Goal: Task Accomplishment & Management: Contribute content

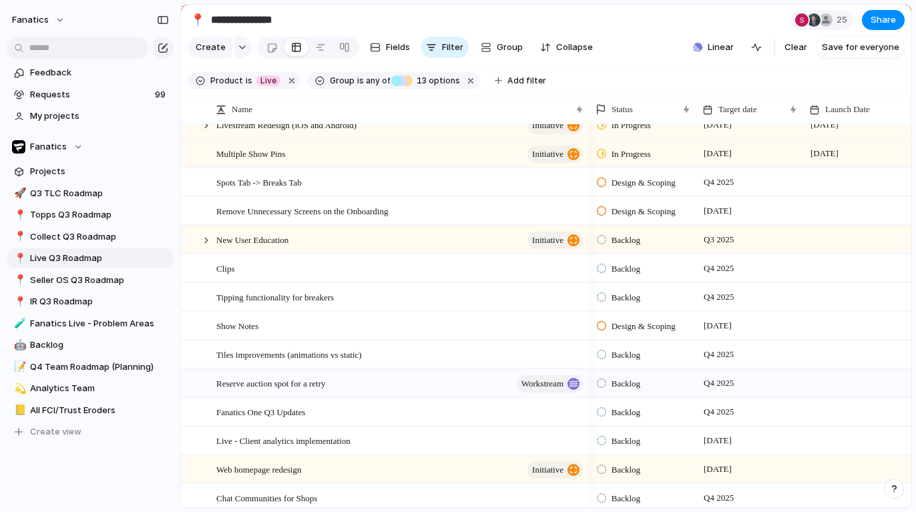
scroll to position [106, 0]
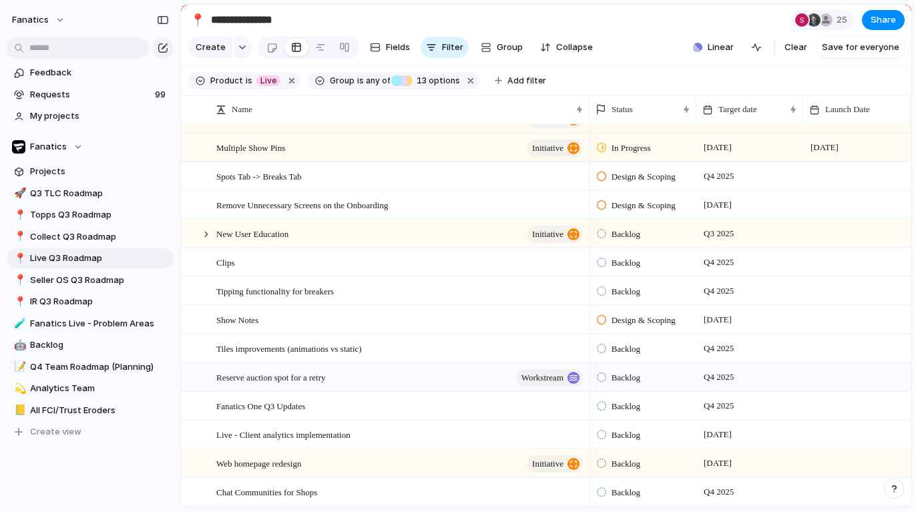
click at [654, 33] on section "**********" at bounding box center [546, 20] width 730 height 30
click at [49, 144] on span "Fanatics" at bounding box center [48, 146] width 37 height 13
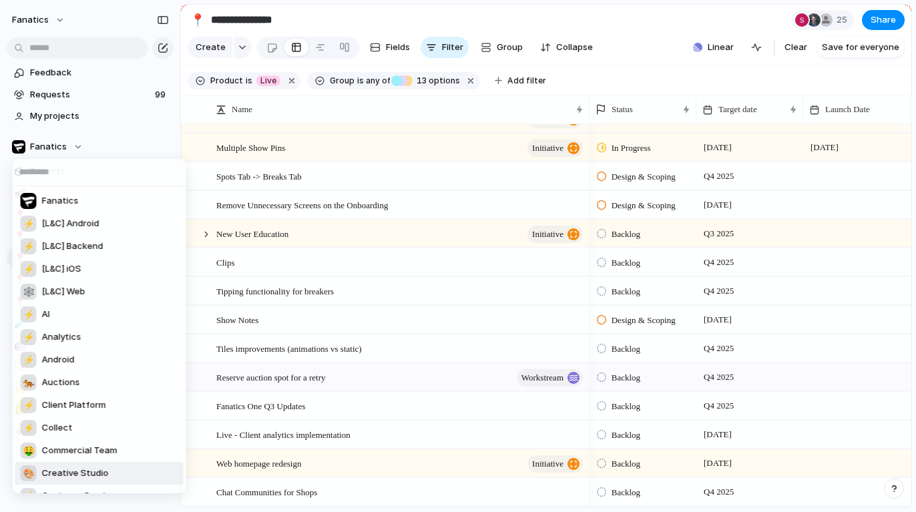
click at [73, 471] on span "Creative Studio" at bounding box center [75, 473] width 67 height 13
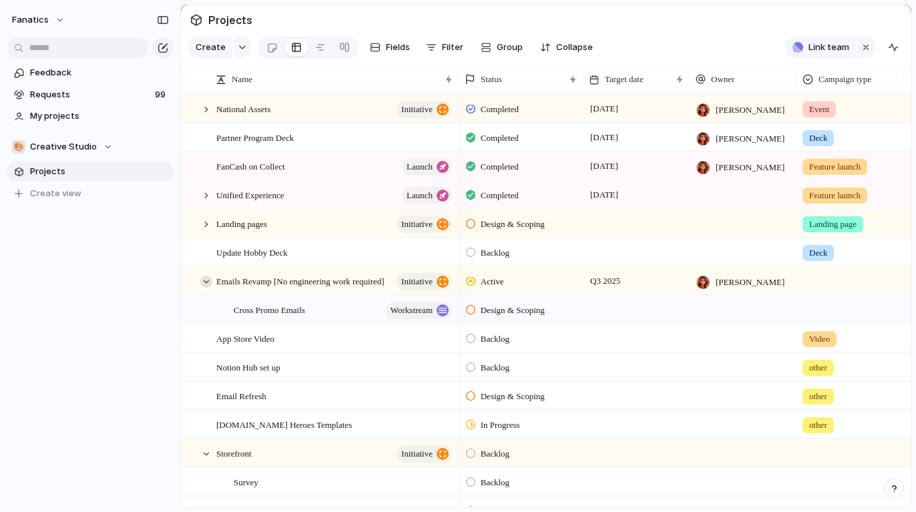
click at [205, 279] on div at bounding box center [206, 282] width 12 height 12
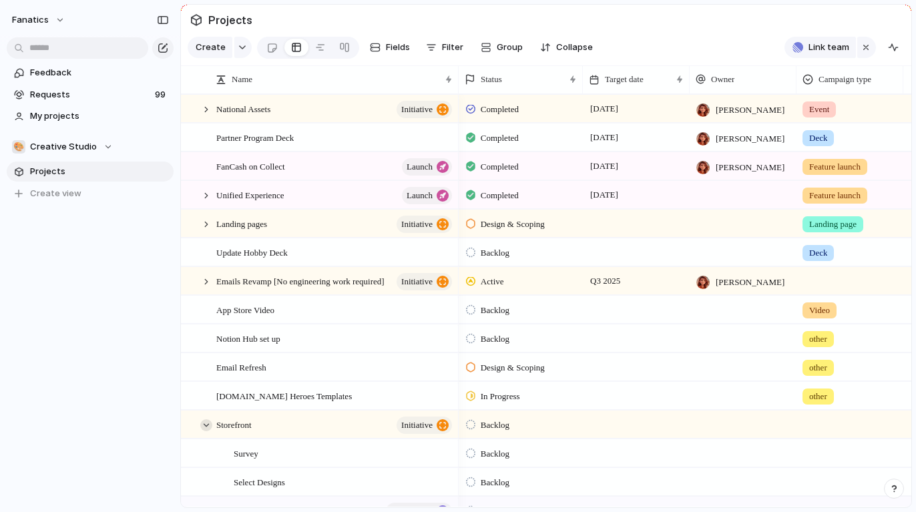
click at [205, 422] on div at bounding box center [206, 425] width 12 height 12
click at [204, 227] on div at bounding box center [206, 224] width 12 height 12
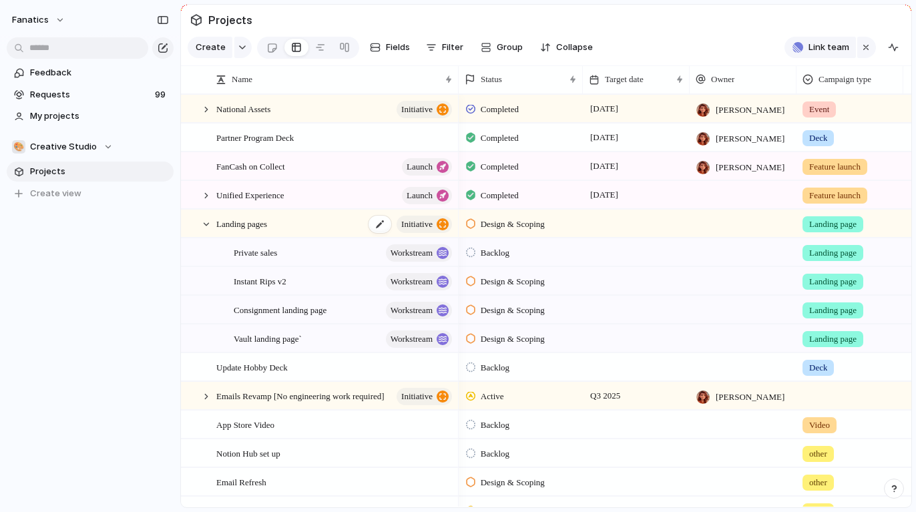
click at [318, 221] on div "Landing pages initiative" at bounding box center [335, 223] width 238 height 27
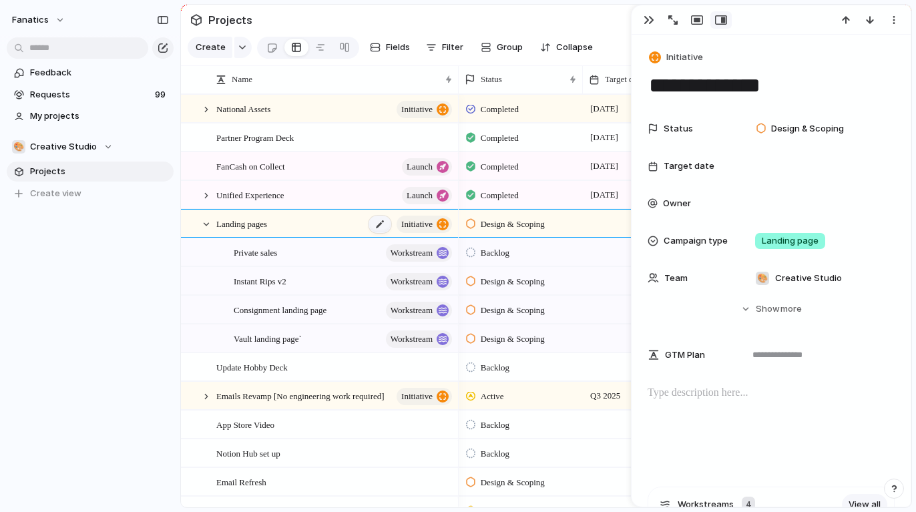
click at [372, 224] on div at bounding box center [379, 224] width 23 height 17
click at [652, 17] on div "button" at bounding box center [648, 20] width 11 height 11
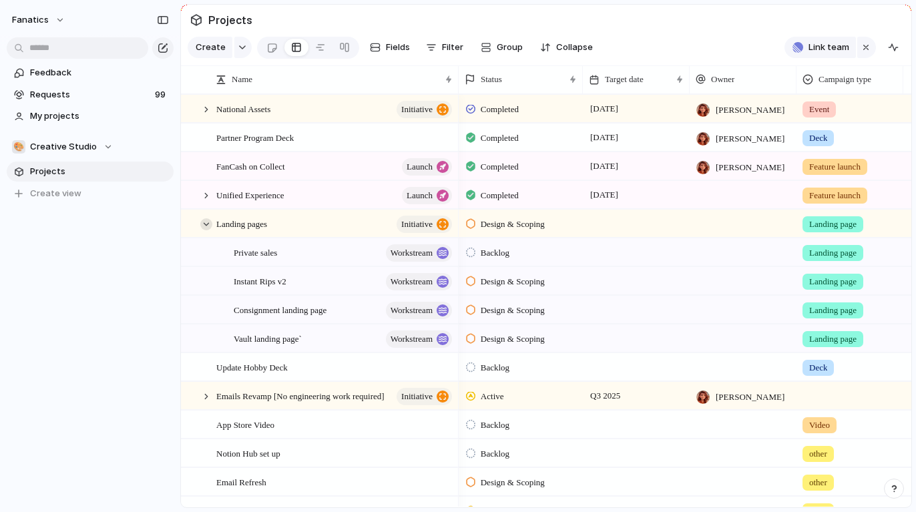
click at [209, 226] on div at bounding box center [206, 224] width 12 height 12
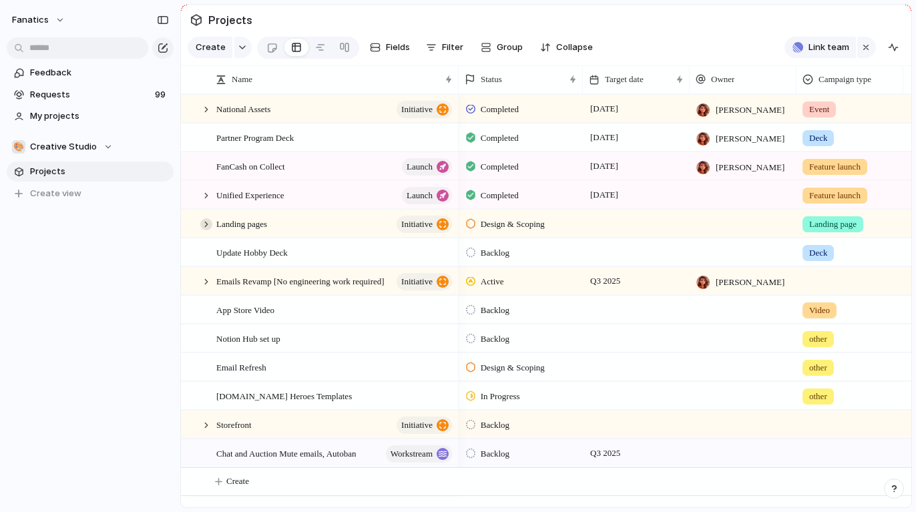
click at [209, 226] on div at bounding box center [206, 224] width 12 height 12
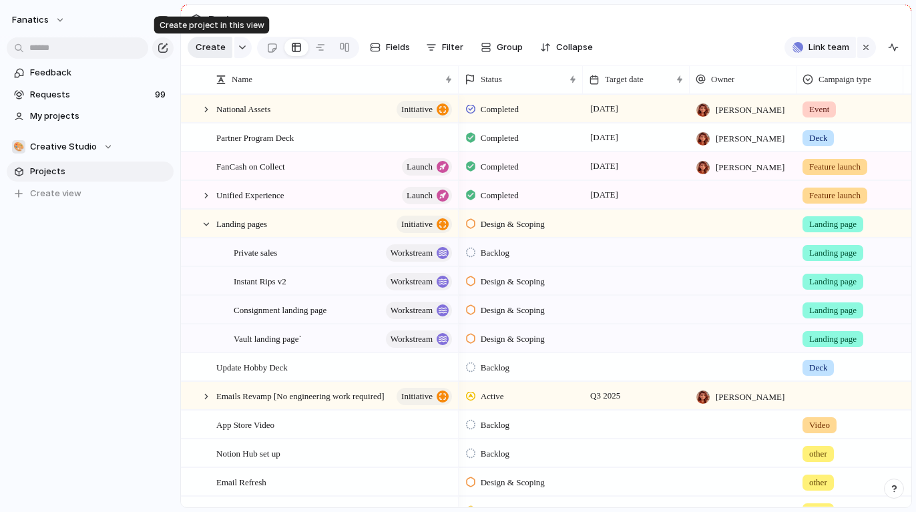
click at [218, 39] on button "Create" at bounding box center [210, 47] width 45 height 21
click at [312, 225] on div "Landing pages initiative" at bounding box center [335, 223] width 238 height 27
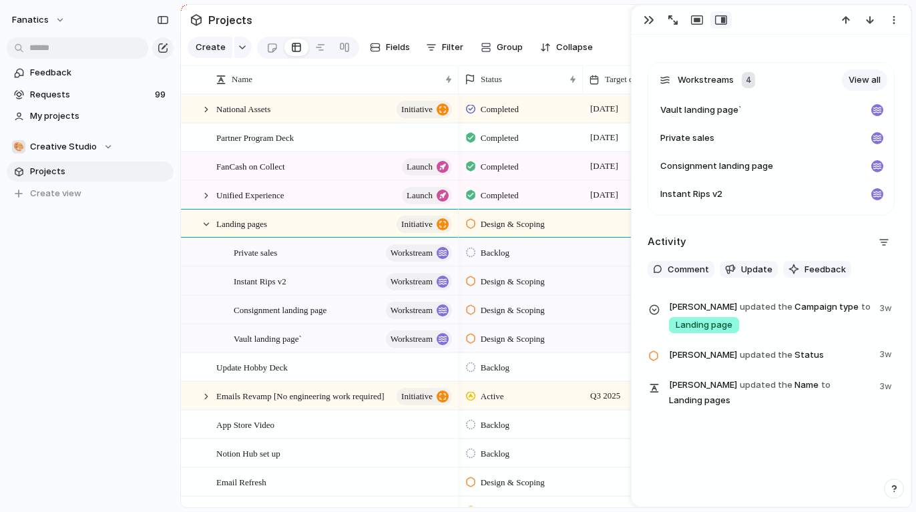
scroll to position [374, 0]
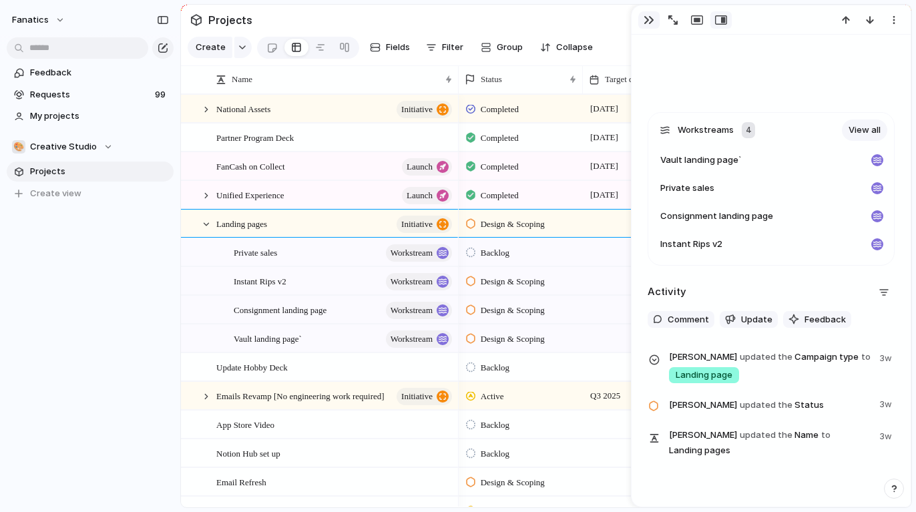
click at [645, 23] on div "button" at bounding box center [648, 20] width 11 height 11
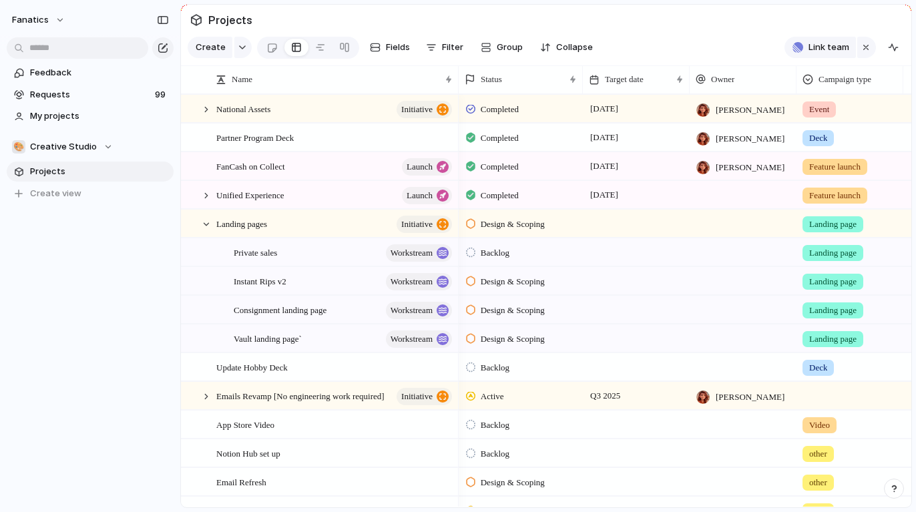
click at [455, 220] on div "Landing pages initiative" at bounding box center [328, 223] width 259 height 27
click at [216, 51] on span "Create" at bounding box center [211, 47] width 30 height 13
click at [237, 226] on span "Landing pages" at bounding box center [241, 223] width 51 height 15
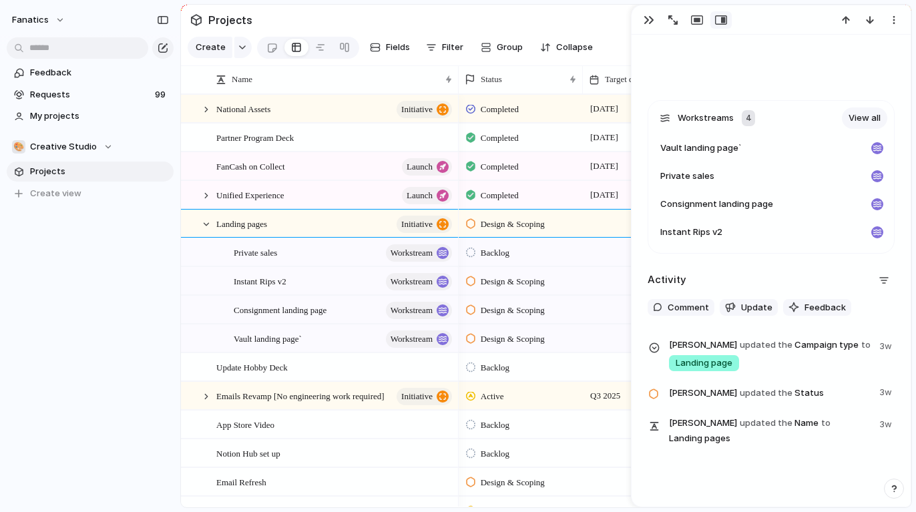
scroll to position [388, 0]
click at [695, 121] on span "Workstreams" at bounding box center [705, 115] width 56 height 13
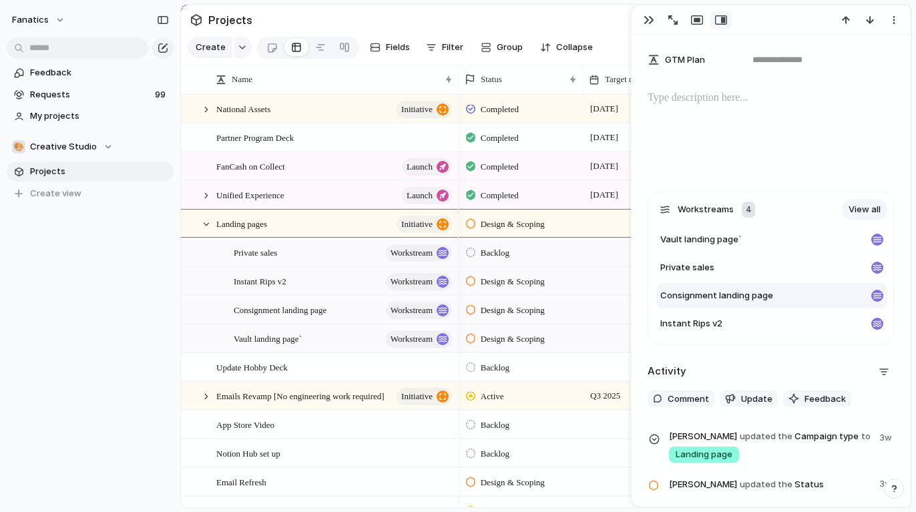
scroll to position [236, 0]
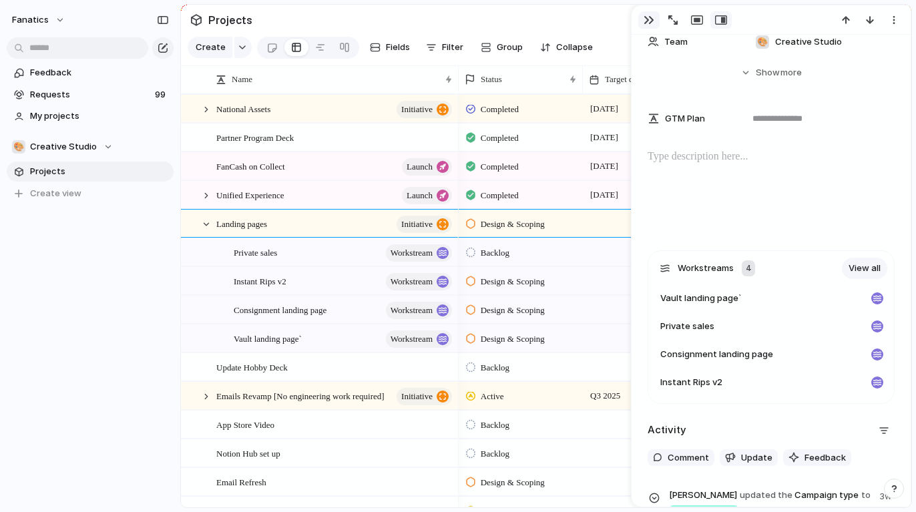
click at [646, 18] on div "button" at bounding box center [648, 20] width 11 height 11
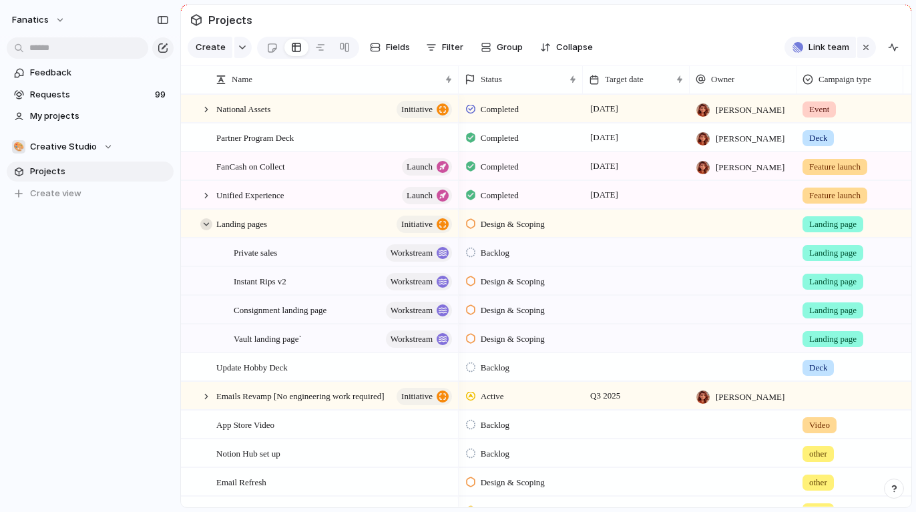
click at [207, 226] on div at bounding box center [206, 224] width 12 height 12
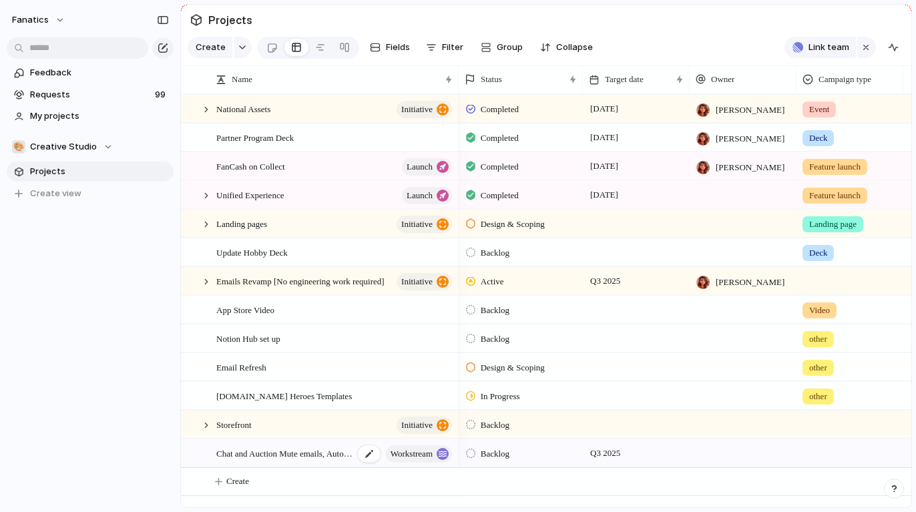
click at [291, 452] on span "Chat and Auction Mute emails, Autoban" at bounding box center [285, 452] width 138 height 15
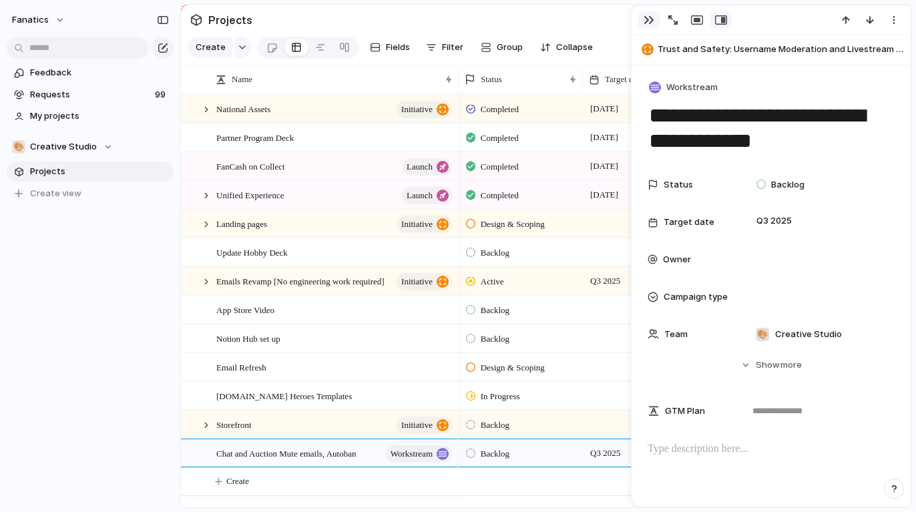
click at [645, 19] on div "button" at bounding box center [648, 20] width 11 height 11
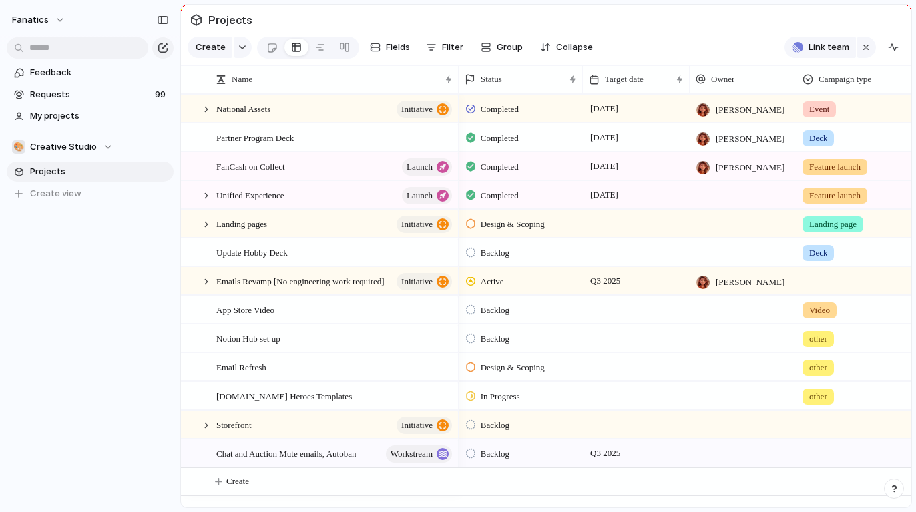
click at [647, 17] on section "Projects" at bounding box center [546, 20] width 730 height 30
click at [204, 276] on div at bounding box center [206, 282] width 12 height 12
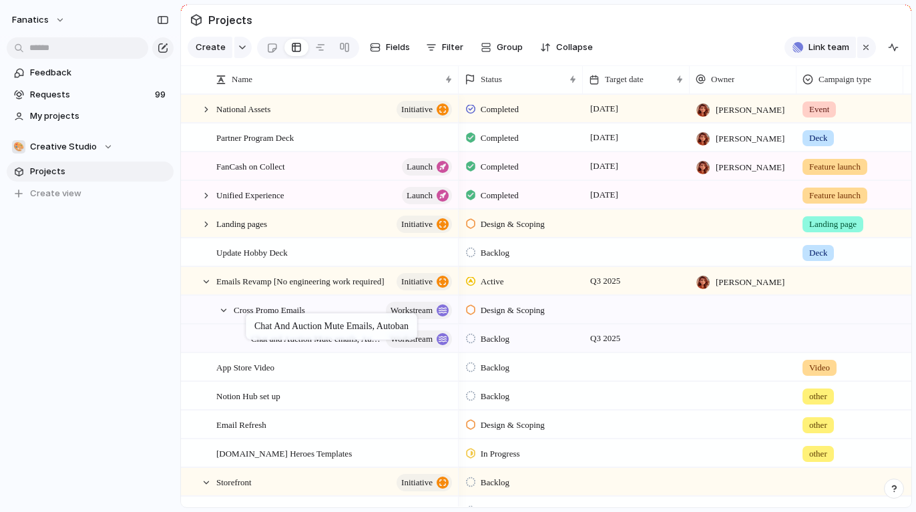
drag, startPoint x: 218, startPoint y: 479, endPoint x: 252, endPoint y: 316, distance: 165.7
drag, startPoint x: 271, startPoint y: 338, endPoint x: 229, endPoint y: 297, distance: 59.0
click at [205, 282] on div at bounding box center [206, 282] width 12 height 12
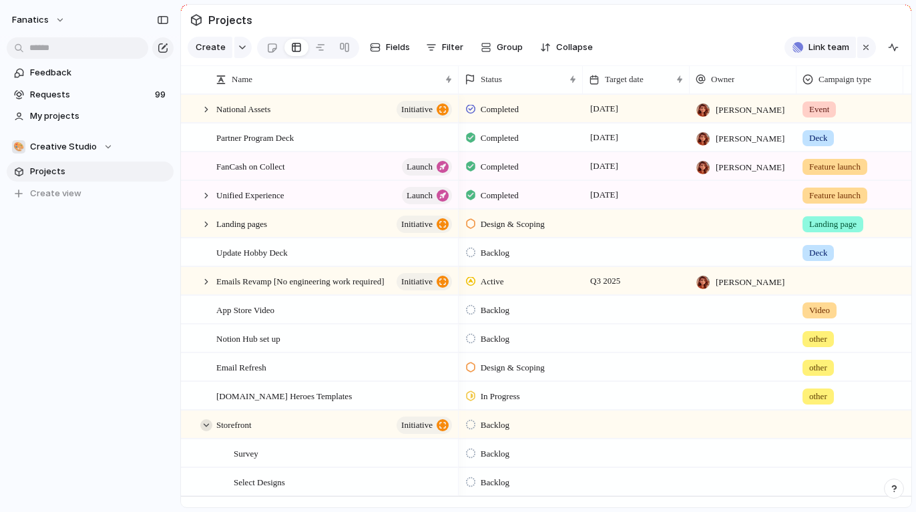
click at [204, 426] on div at bounding box center [206, 425] width 12 height 12
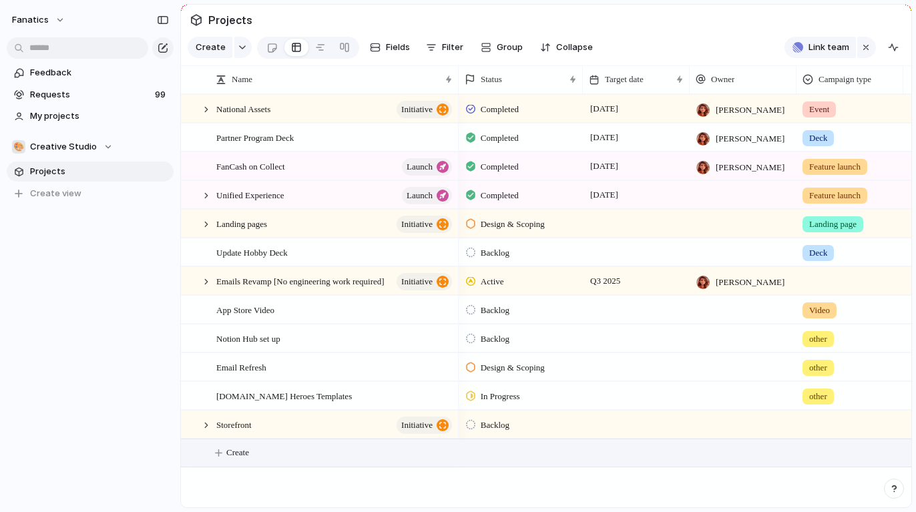
click at [216, 453] on button "Create" at bounding box center [563, 452] width 738 height 27
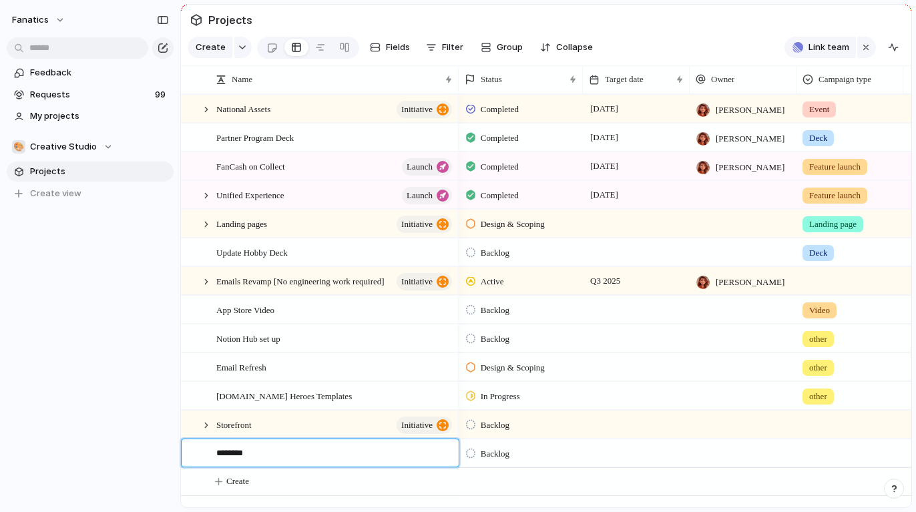
type textarea "*********"
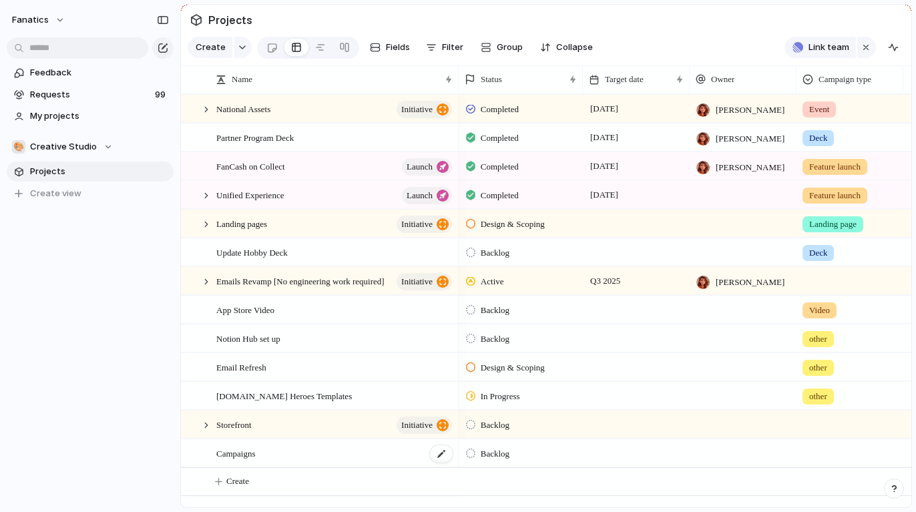
click at [327, 455] on div "Campaigns" at bounding box center [335, 453] width 238 height 27
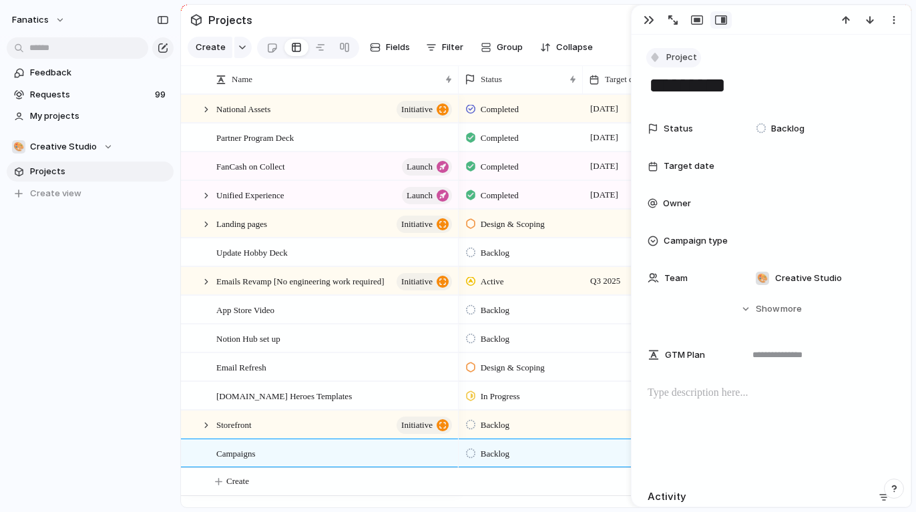
click at [688, 54] on span "Project" at bounding box center [681, 57] width 31 height 13
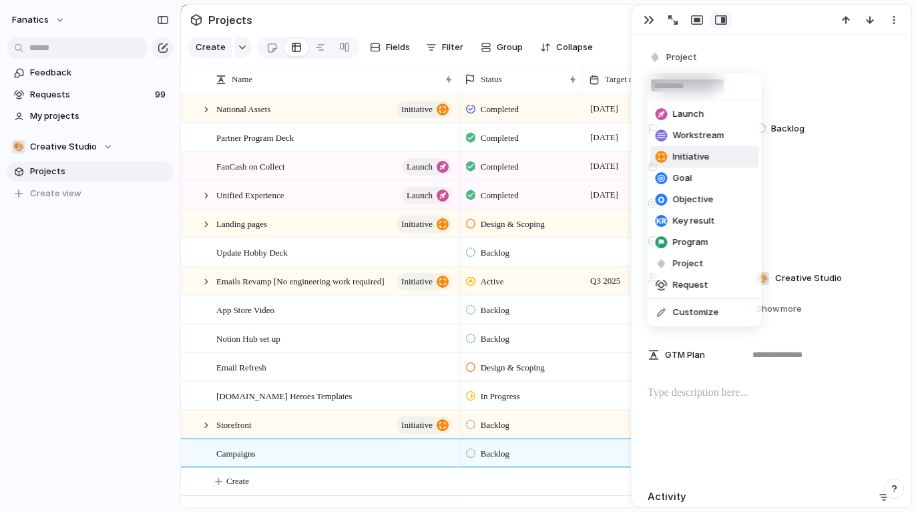
click at [690, 156] on span "Initiative" at bounding box center [691, 156] width 37 height 13
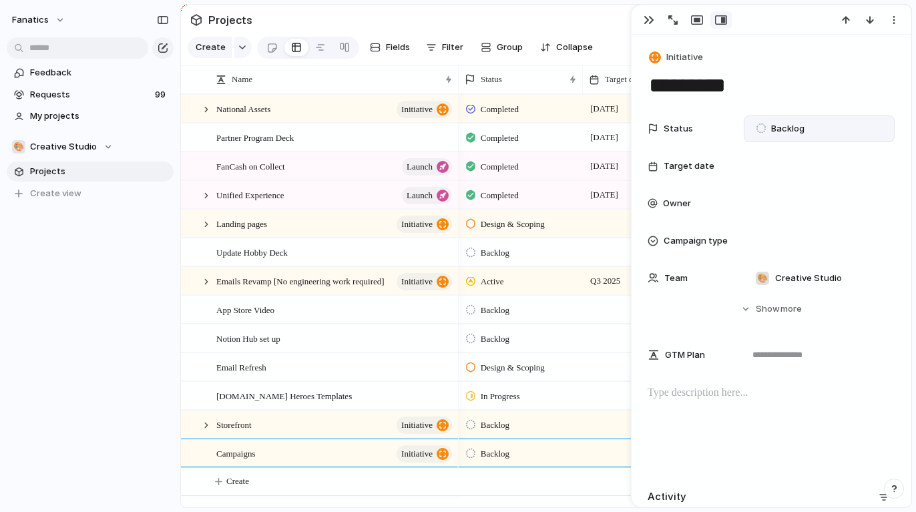
click at [778, 131] on span "Backlog" at bounding box center [787, 128] width 33 height 13
click at [825, 97] on div "Planned Active Completed" at bounding box center [458, 256] width 916 height 512
click at [473, 453] on div at bounding box center [470, 453] width 9 height 12
type input "*"
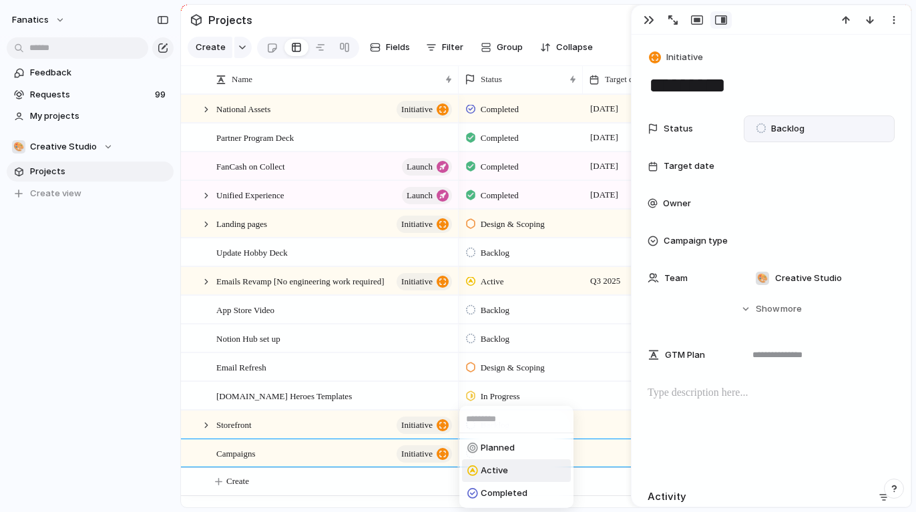
click at [517, 475] on li "Active" at bounding box center [516, 470] width 109 height 23
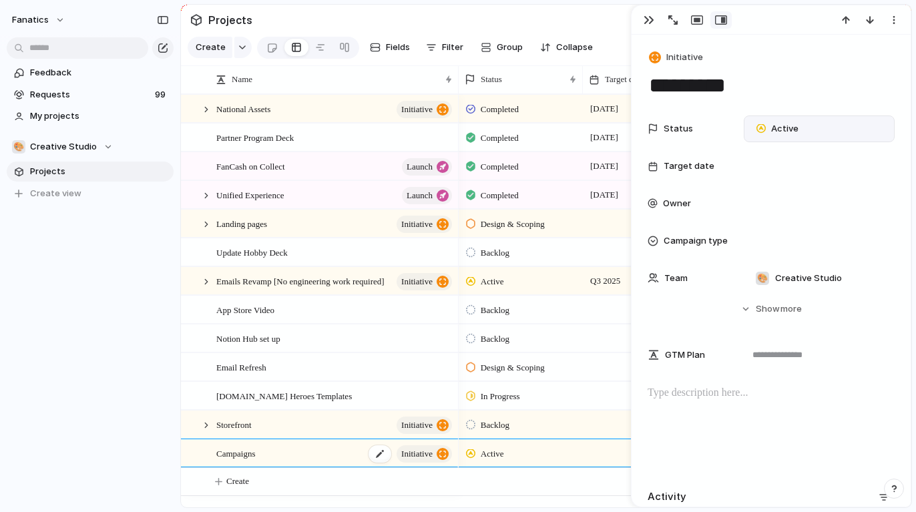
click at [350, 449] on div "Campaigns initiative" at bounding box center [335, 453] width 238 height 27
click at [208, 452] on div at bounding box center [206, 454] width 12 height 12
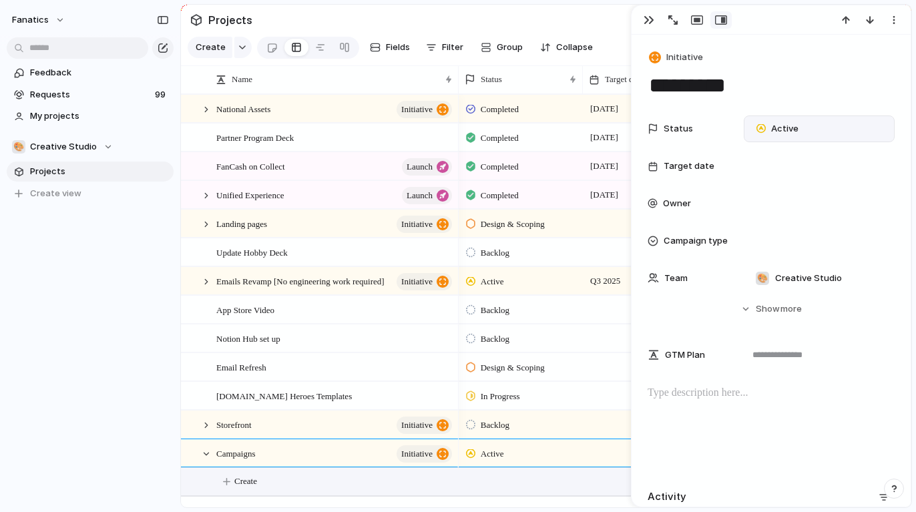
click at [246, 477] on span "Create" at bounding box center [245, 481] width 23 height 13
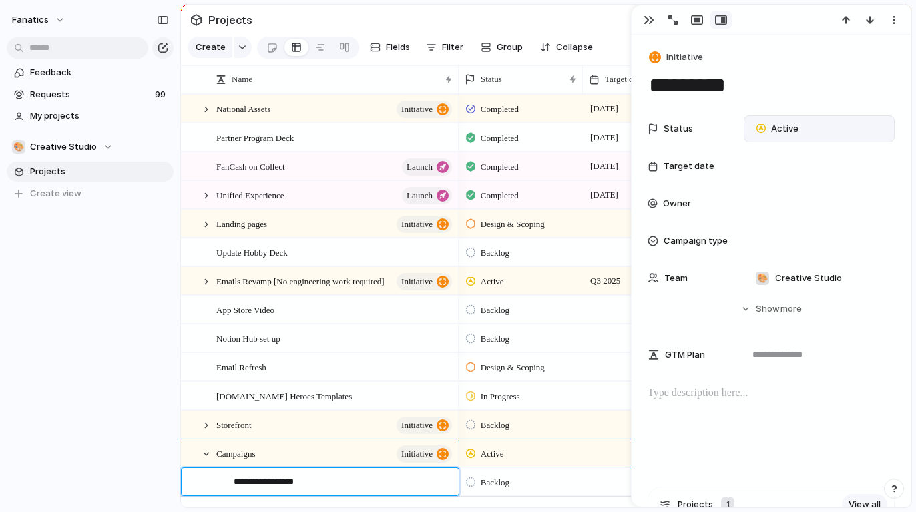
type textarea "**********"
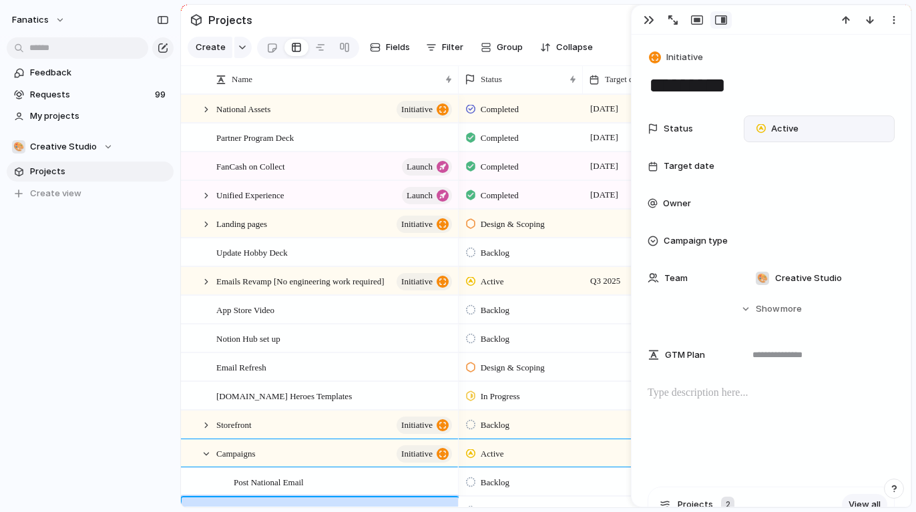
scroll to position [18, 0]
